Goal: Transaction & Acquisition: Purchase product/service

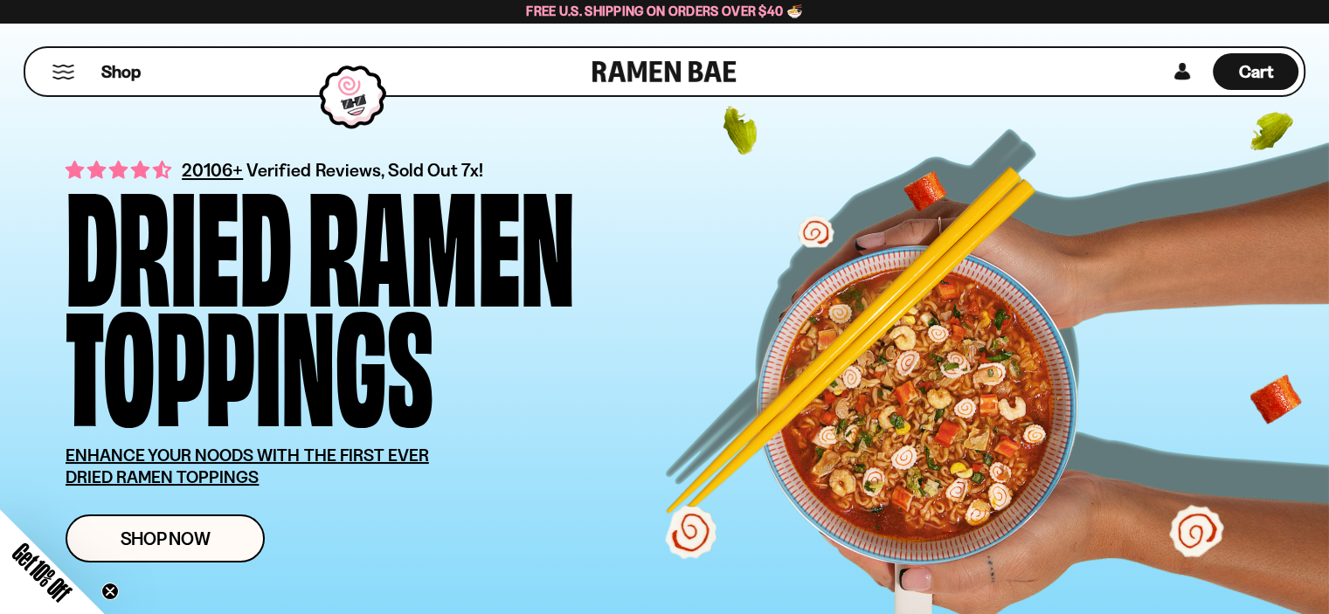
click at [56, 70] on button "Mobile Menu Trigger" at bounding box center [64, 72] width 24 height 15
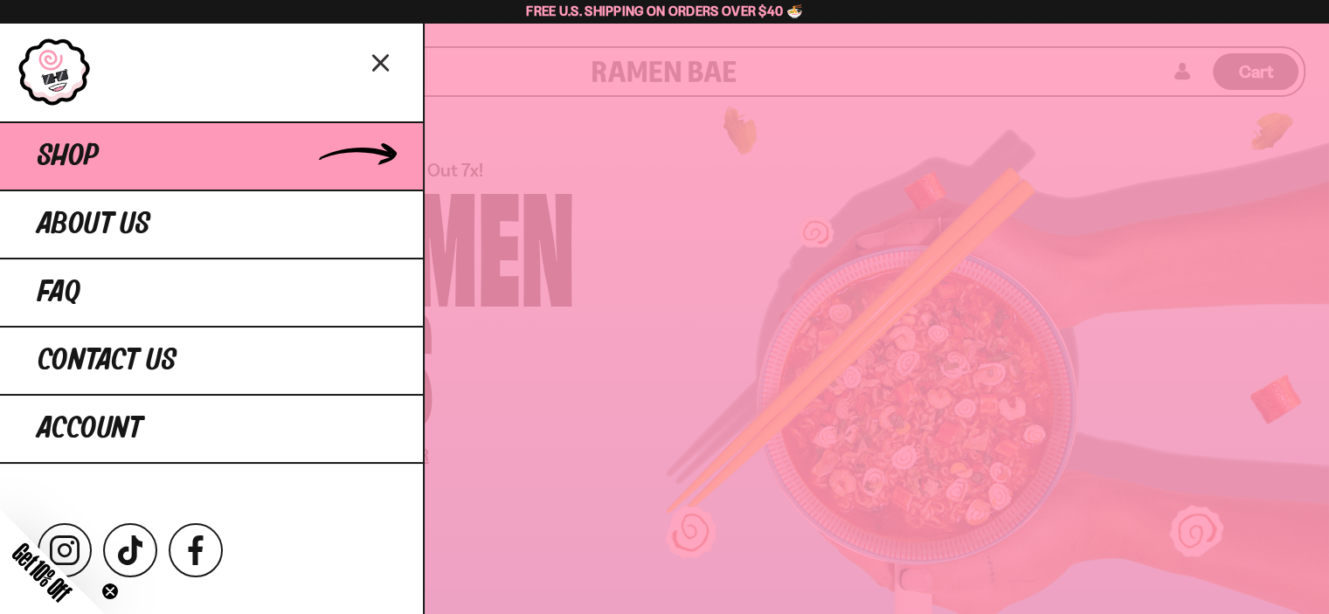
click at [92, 152] on span "Shop" at bounding box center [68, 156] width 61 height 31
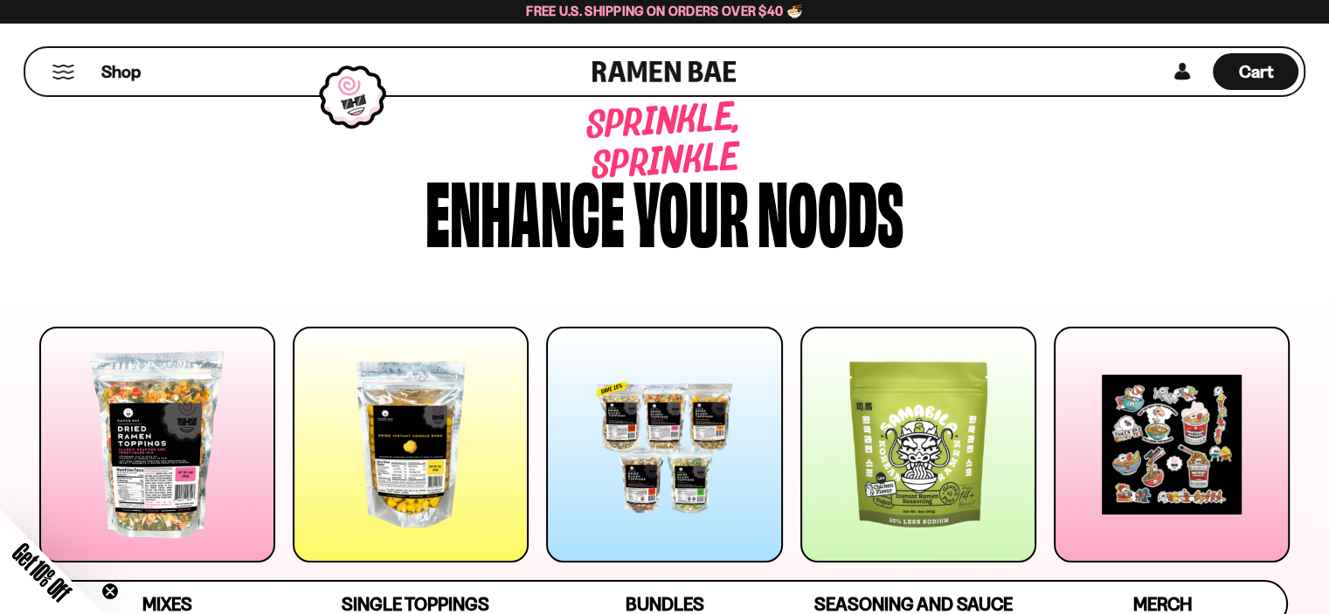
click at [446, 406] on div at bounding box center [411, 445] width 236 height 236
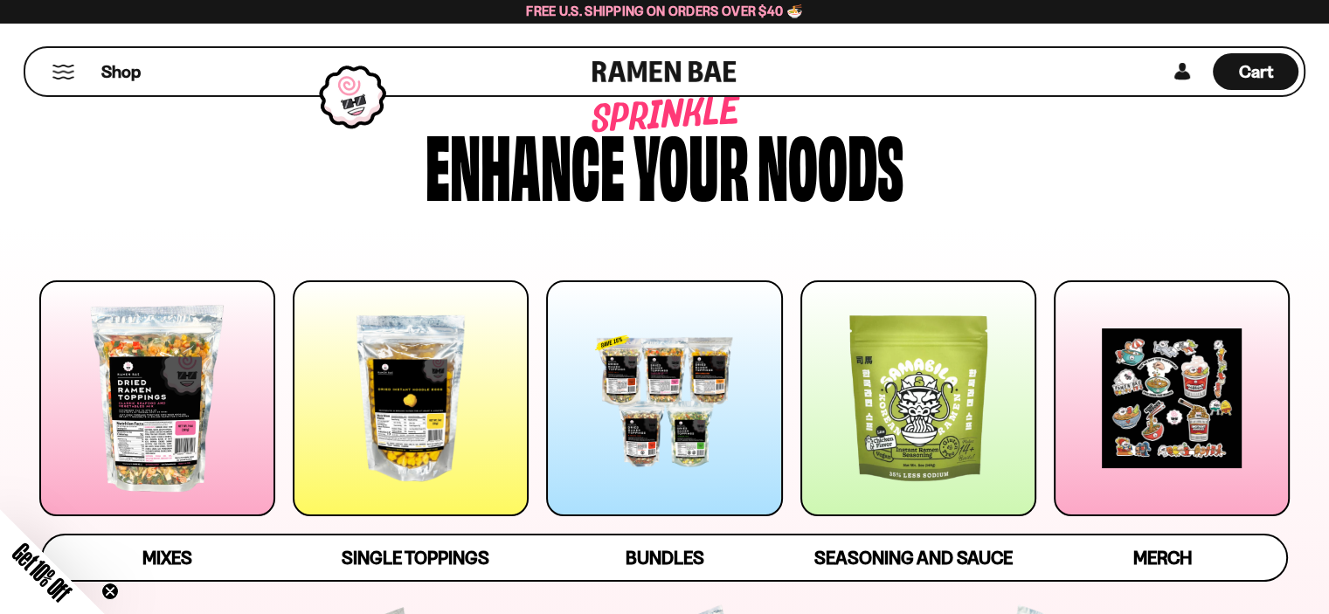
scroll to position [87, 0]
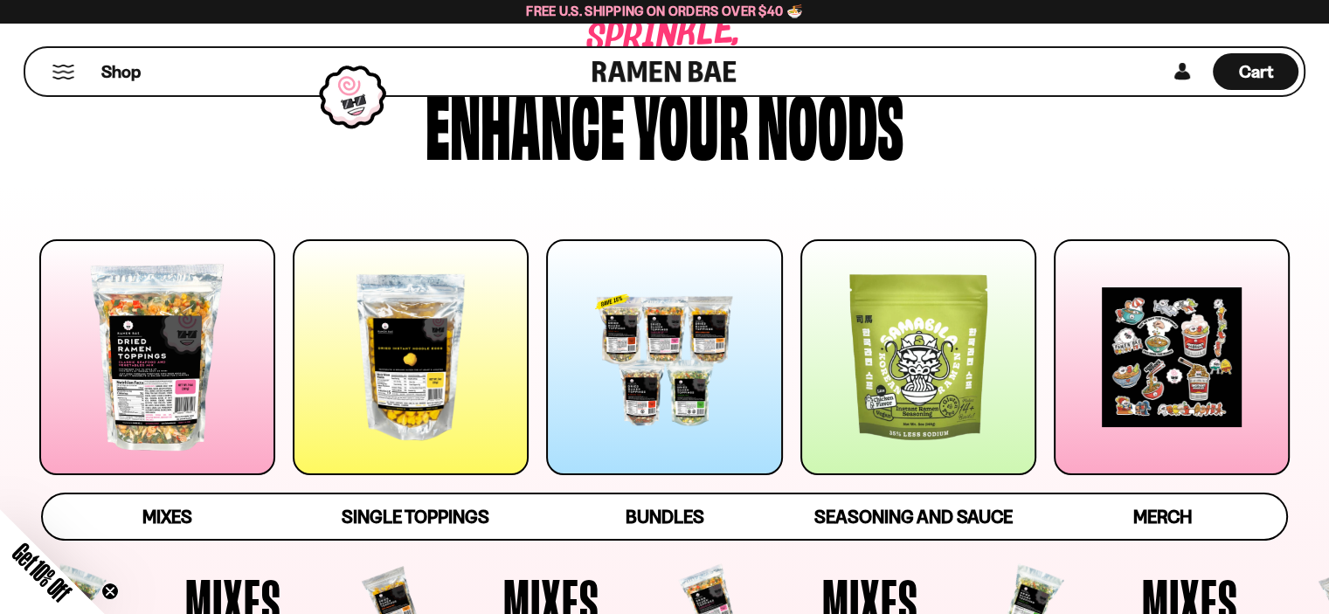
click at [176, 347] on div at bounding box center [157, 357] width 236 height 236
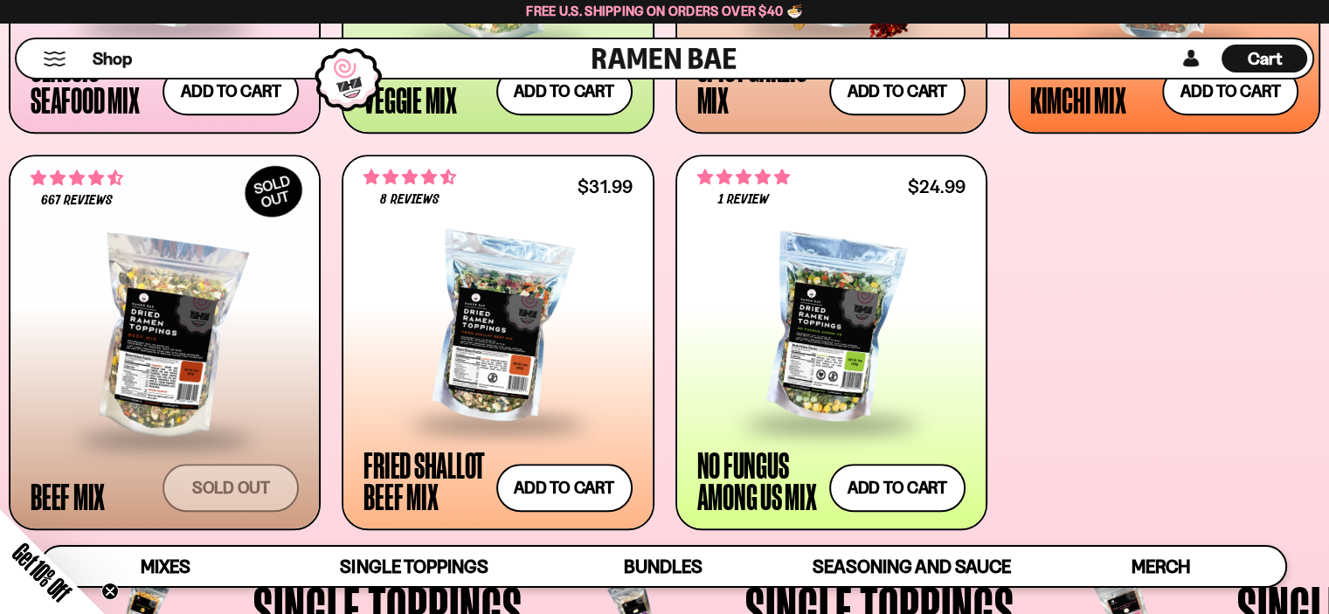
scroll to position [999, 0]
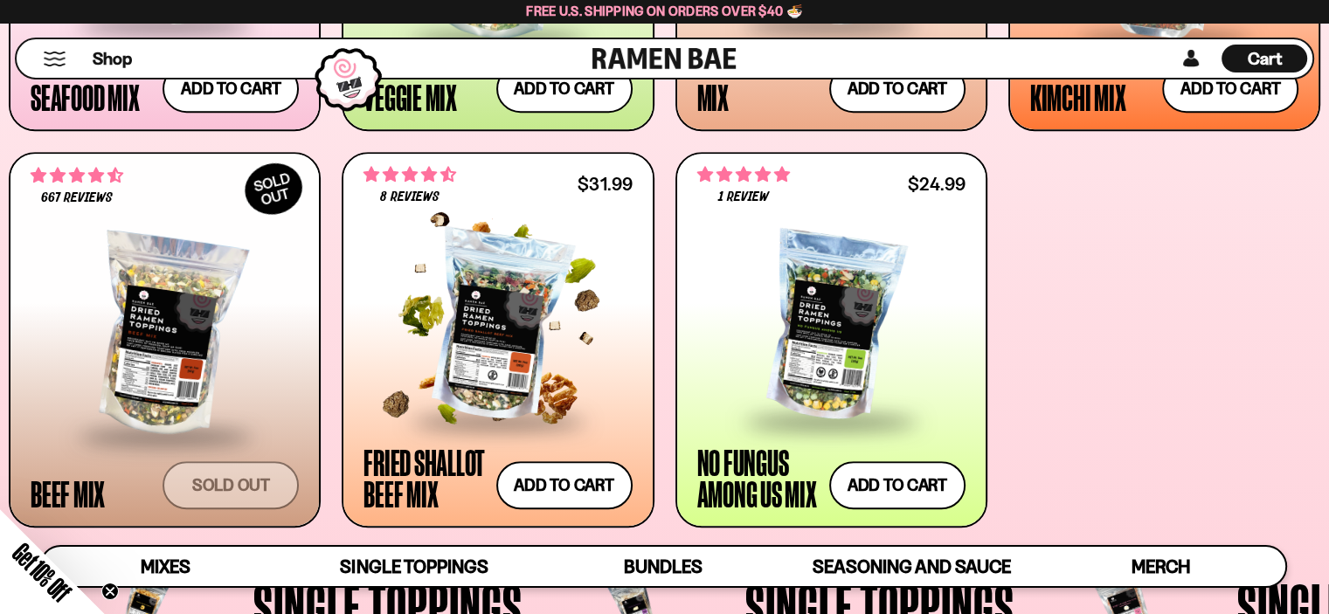
click at [480, 294] on div at bounding box center [497, 326] width 268 height 185
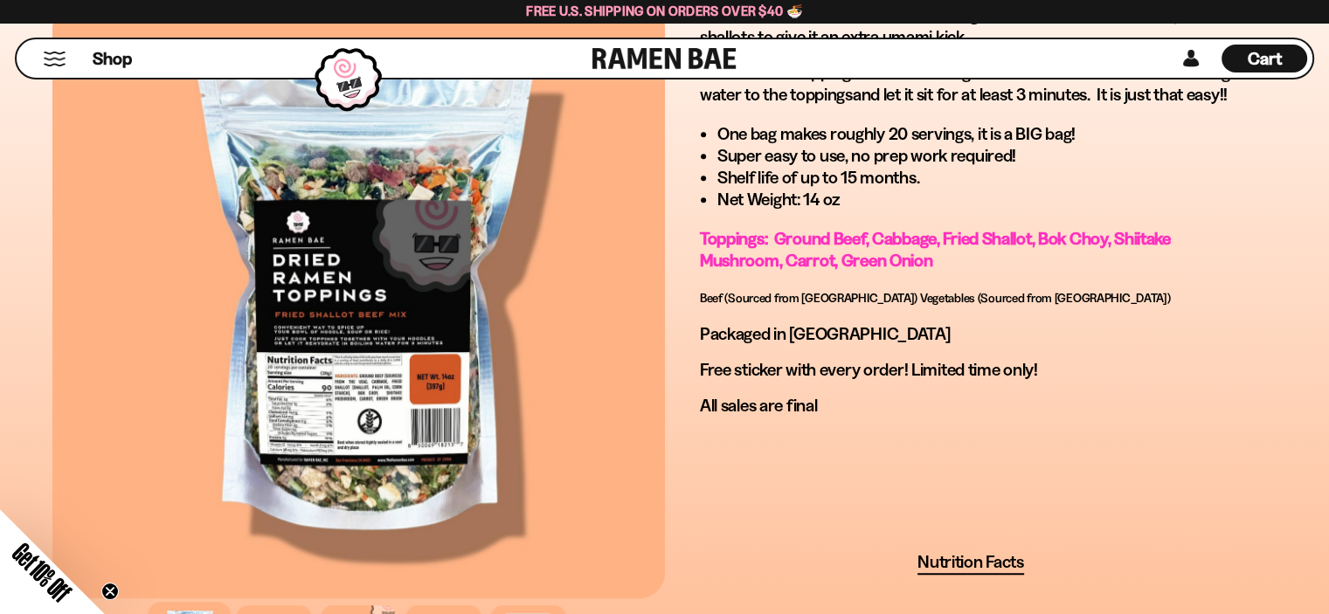
scroll to position [1311, 0]
